Goal: Find contact information: Find contact information

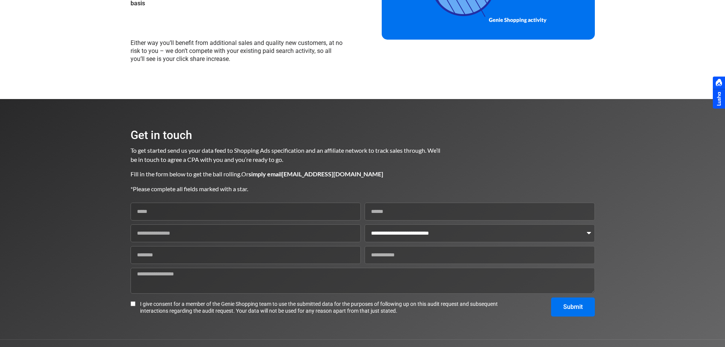
scroll to position [908, 0]
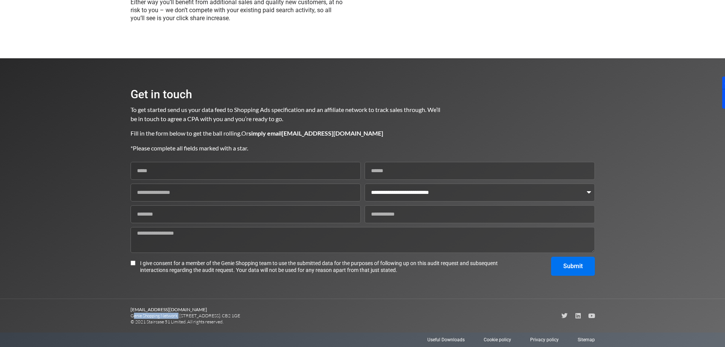
drag, startPoint x: 130, startPoint y: 315, endPoint x: 178, endPoint y: 315, distance: 48.3
click at [178, 315] on p "[EMAIL_ADDRESS][DOMAIN_NAME] Genie Shopping Network, [STREET_ADDRESS]. CB2 1GE …" at bounding box center [246, 315] width 232 height 18
copy p "Genie Shopping Network"
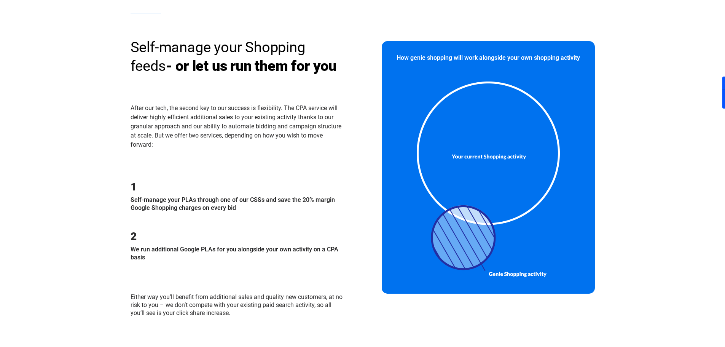
scroll to position [0, 0]
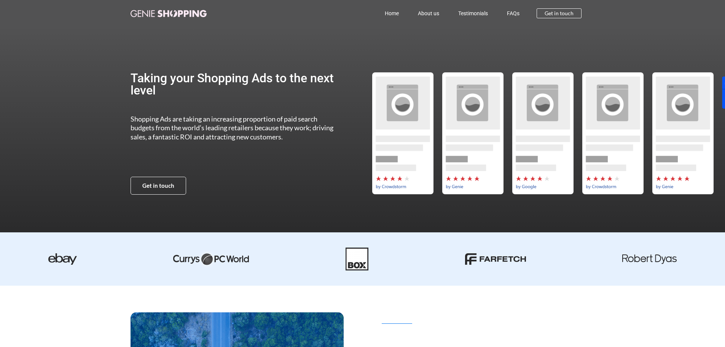
drag, startPoint x: 641, startPoint y: 281, endPoint x: 615, endPoint y: 86, distance: 196.7
click at [395, 15] on link "Home" at bounding box center [391, 13] width 33 height 17
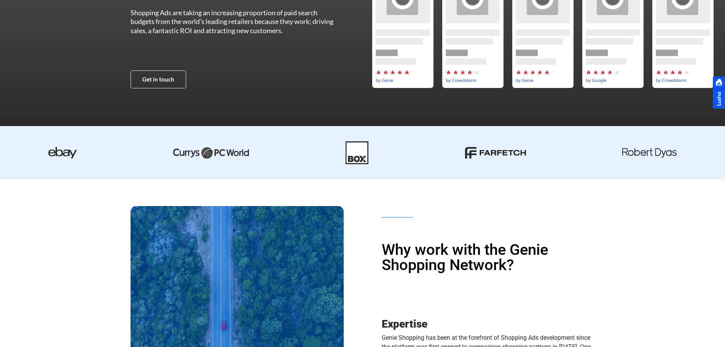
click at [566, 10] on div at bounding box center [480, 27] width 227 height 213
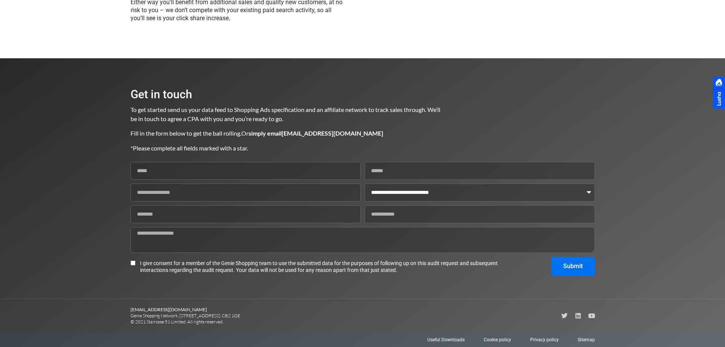
scroll to position [908, 0]
click at [136, 316] on p "[EMAIL_ADDRESS][DOMAIN_NAME] Genie Shopping Network, [STREET_ADDRESS]. CB2 1GE …" at bounding box center [246, 315] width 232 height 18
copy p "Genie"
